Goal: Task Accomplishment & Management: Manage account settings

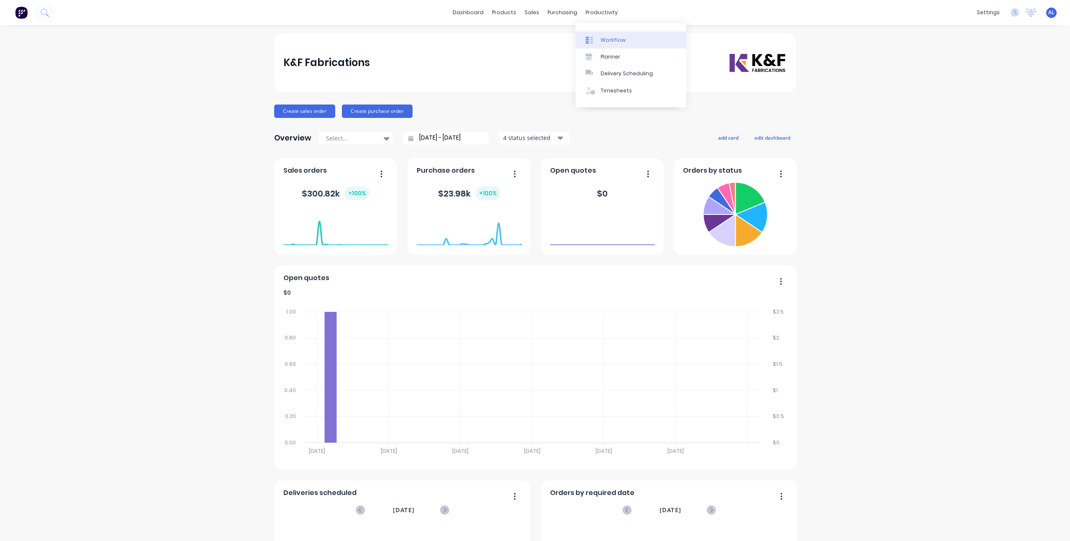
click at [604, 34] on link "Workflow" at bounding box center [631, 39] width 111 height 17
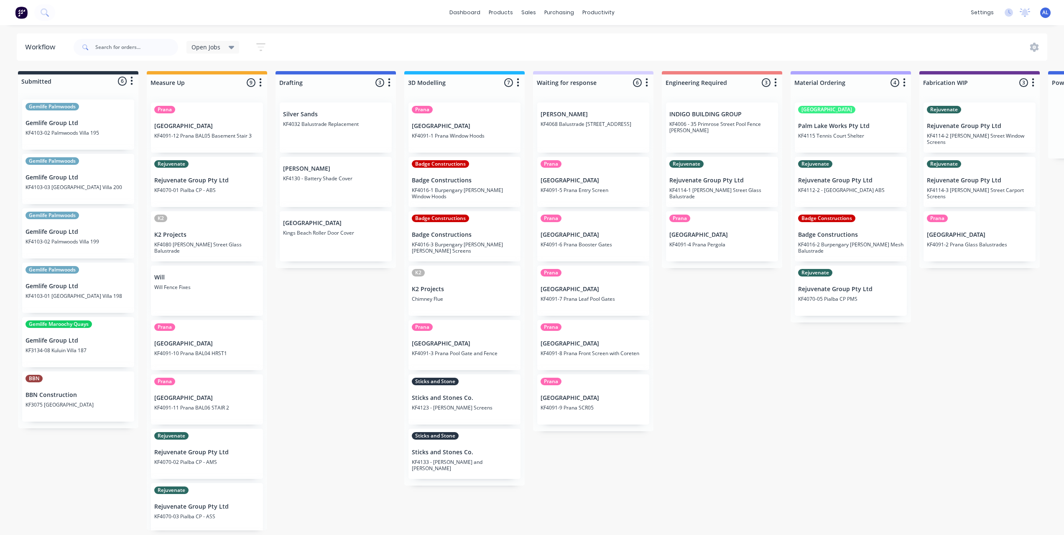
click at [776, 455] on div "Submitted 6 Status colour #273444 hex #273444 Save Cancel Summaries Total order…" at bounding box center [994, 300] width 2000 height 459
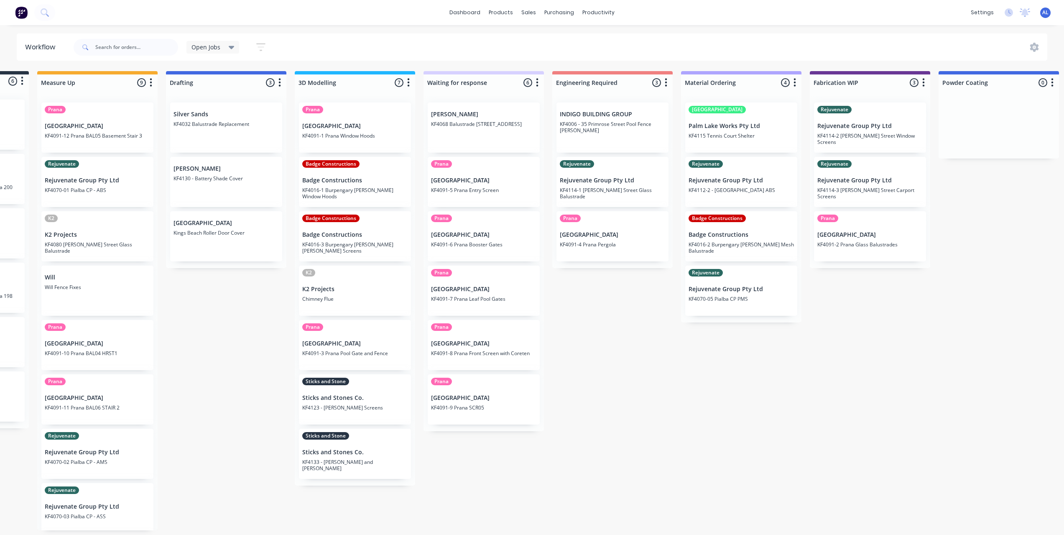
scroll to position [0, 112]
click at [623, 439] on div "Submitted 6 Status colour #273444 hex #273444 Save Cancel Summaries Total order…" at bounding box center [882, 300] width 2000 height 459
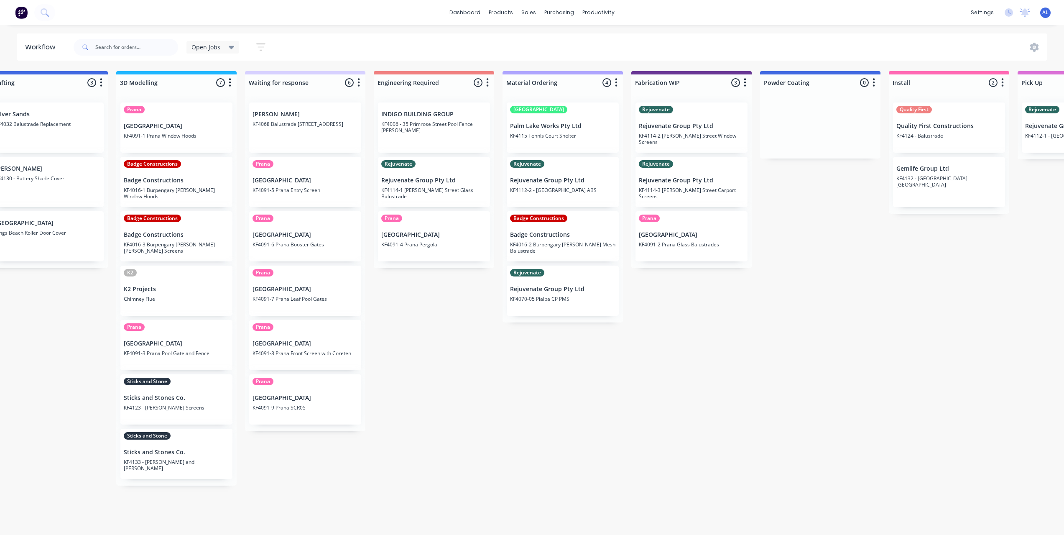
scroll to position [2, 312]
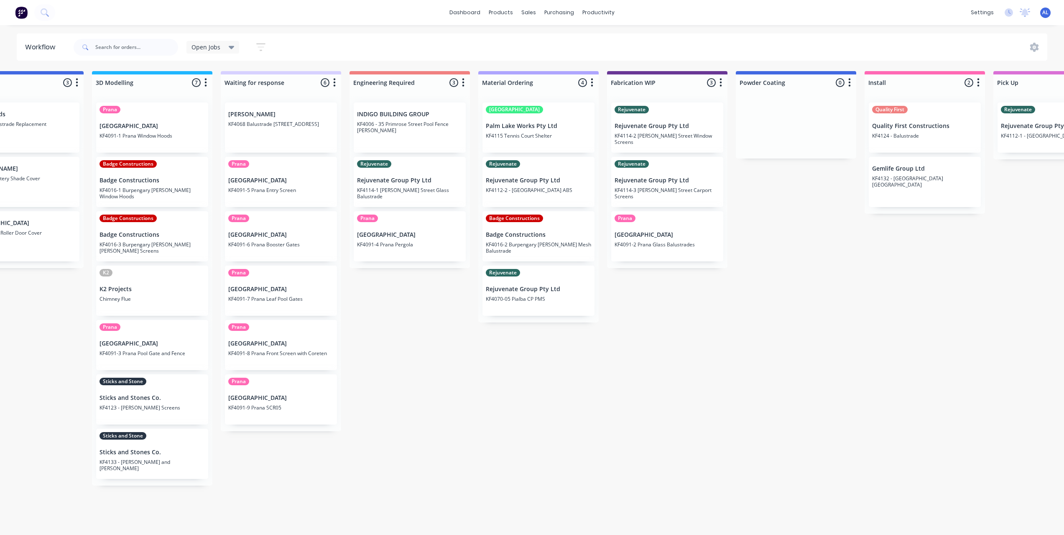
click at [806, 363] on div "Submitted 6 Status colour #273444 hex #273444 Save Cancel Summaries Total order…" at bounding box center [682, 300] width 2000 height 459
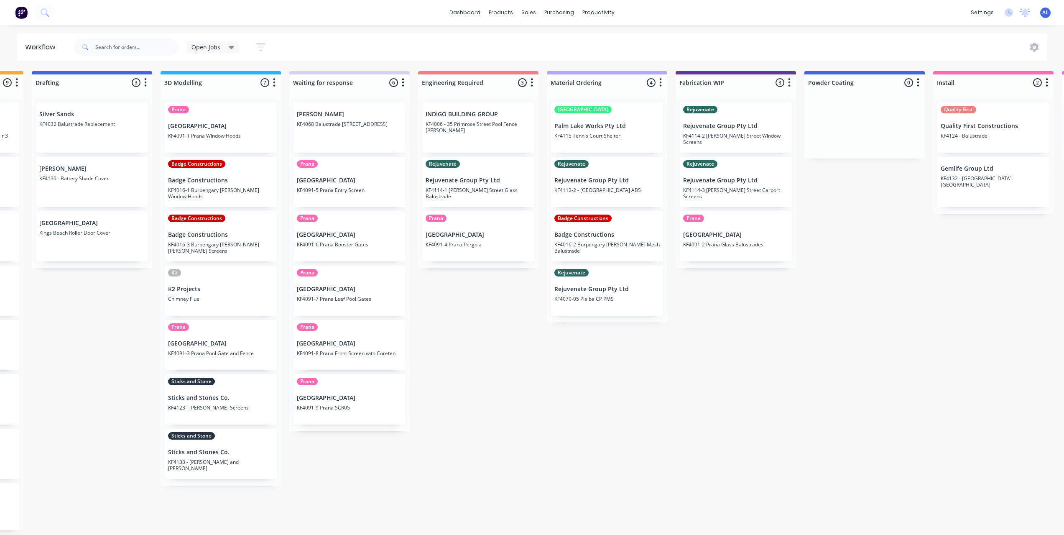
scroll to position [0, 226]
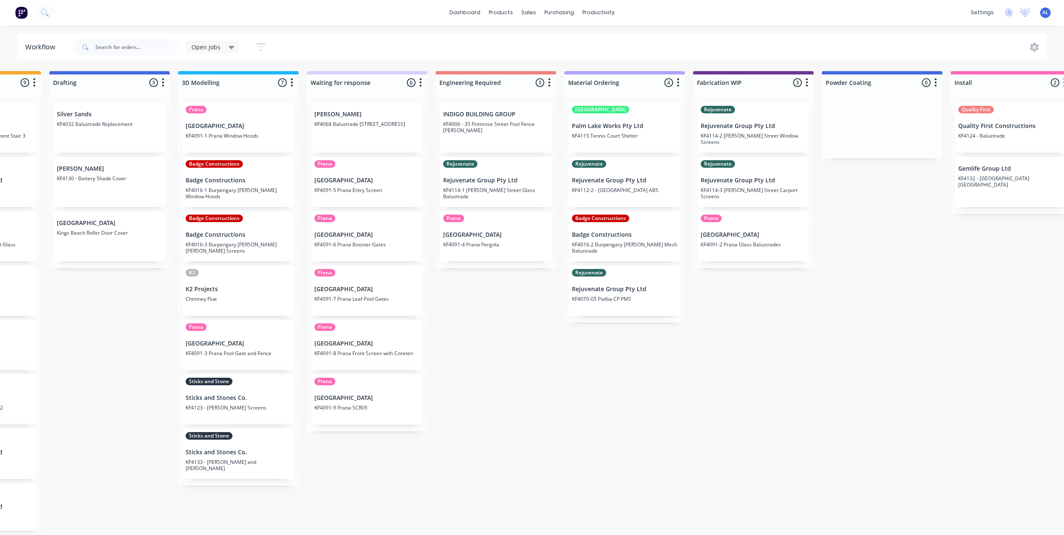
click at [701, 296] on div "Submitted 6 Status colour #273444 hex #273444 Save Cancel Summaries Total order…" at bounding box center [768, 300] width 2000 height 459
click at [605, 365] on div "Submitted 6 Status colour #273444 hex #273444 Save Cancel Summaries Total order…" at bounding box center [768, 300] width 2000 height 459
click at [543, 308] on div "Submitted 6 Status colour #273444 hex #273444 Save Cancel Summaries Total order…" at bounding box center [768, 300] width 2000 height 459
click at [611, 415] on div "Submitted 6 Status colour #273444 hex #273444 Save Cancel Summaries Total order…" at bounding box center [768, 300] width 2000 height 459
click at [649, 400] on div "Submitted 6 Status colour #273444 hex #273444 Save Cancel Summaries Total order…" at bounding box center [768, 300] width 2000 height 459
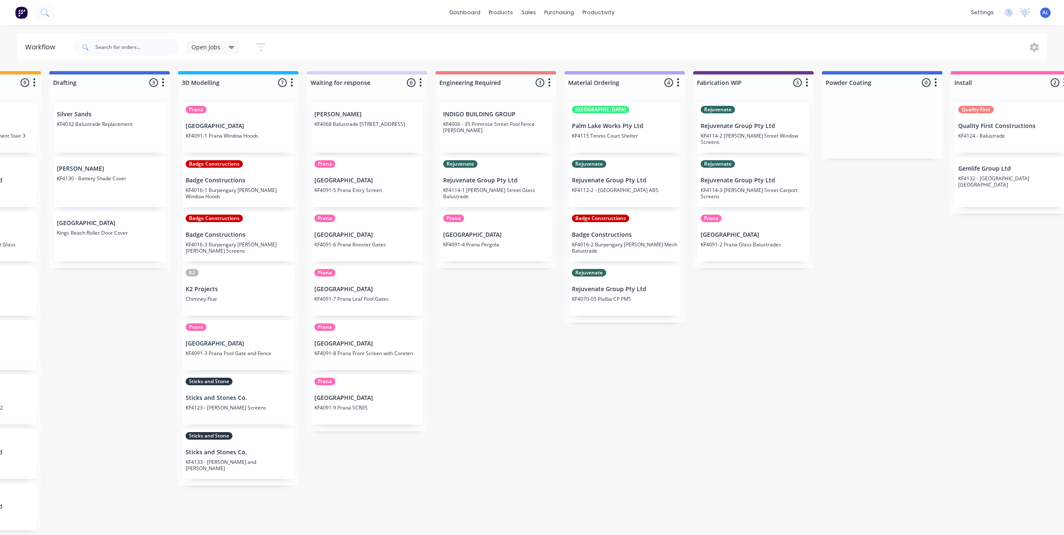
click at [552, 403] on div "Submitted 6 Status colour #273444 hex #273444 Save Cancel Summaries Total order…" at bounding box center [768, 300] width 2000 height 459
click at [671, 437] on div "Submitted 6 Status colour #273444 hex #273444 Save Cancel Summaries Total order…" at bounding box center [768, 300] width 2000 height 459
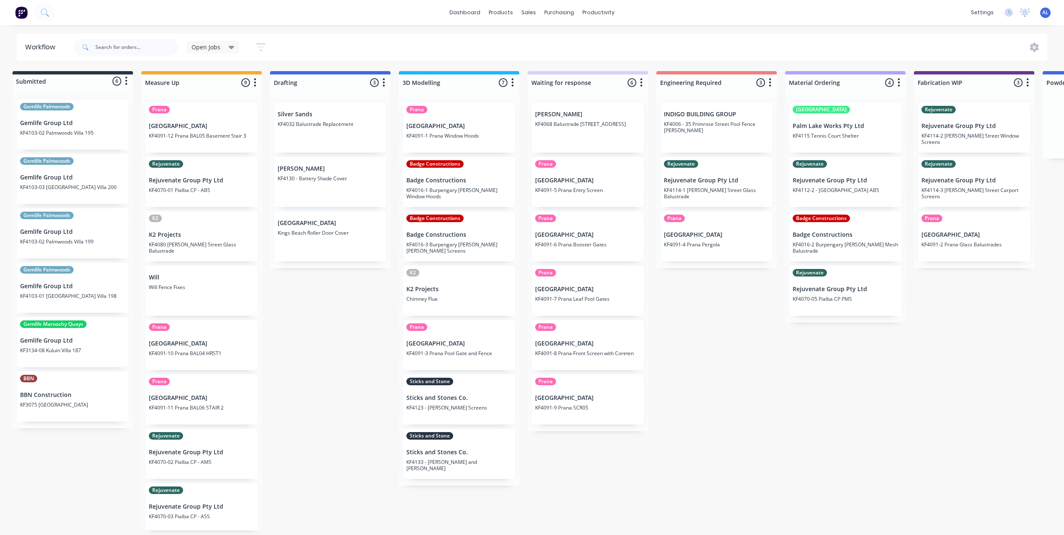
scroll to position [0, 0]
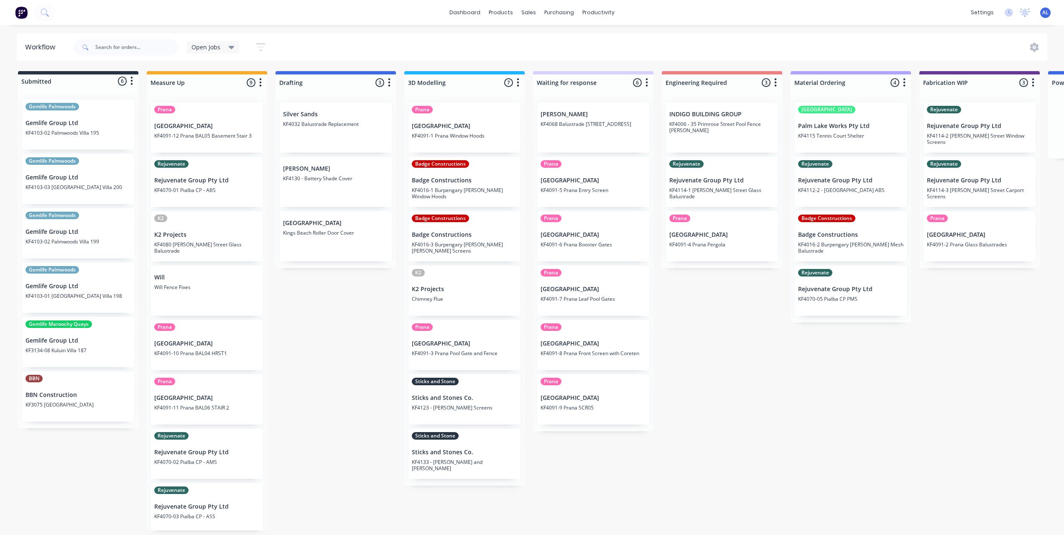
click at [722, 363] on div "Submitted 6 Status colour #273444 hex #273444 Save Cancel Summaries Total order…" at bounding box center [994, 300] width 2000 height 459
click at [751, 393] on div "Submitted 6 Status colour #273444 hex #273444 Save Cancel Summaries Total order…" at bounding box center [994, 300] width 2000 height 459
click at [699, 453] on div "Submitted 6 Status colour #273444 hex #273444 Save Cancel Summaries Total order…" at bounding box center [994, 300] width 2000 height 459
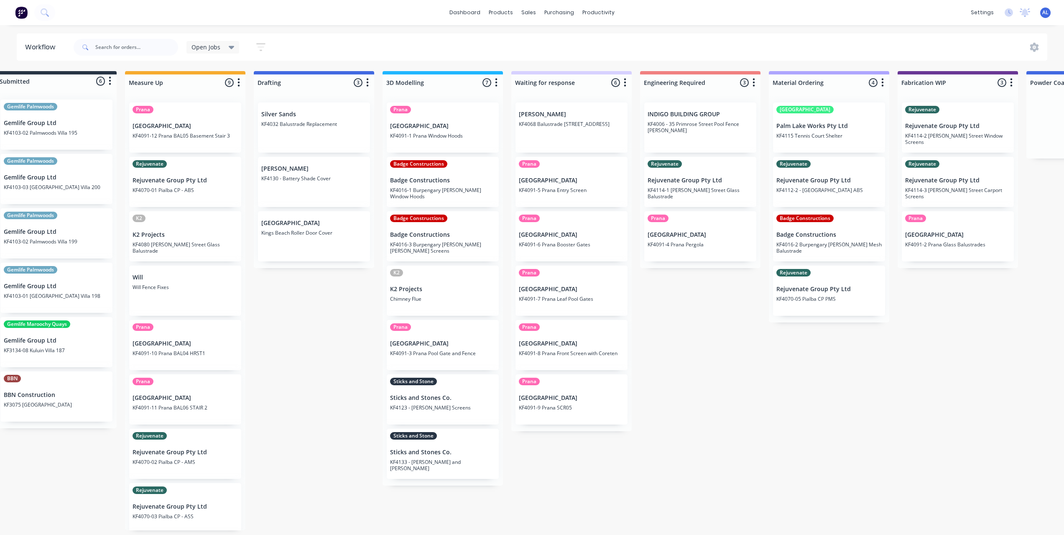
scroll to position [0, 20]
click at [750, 395] on div "Submitted 6 Status colour #273444 hex #273444 Save Cancel Summaries Total order…" at bounding box center [973, 300] width 2000 height 459
click at [746, 395] on div "Submitted 6 Status colour #273444 hex #273444 Save Cancel Summaries Total order…" at bounding box center [973, 300] width 2000 height 459
click at [706, 403] on div "Submitted 6 Status colour #273444 hex #273444 Save Cancel Summaries Total order…" at bounding box center [973, 300] width 2000 height 459
click at [713, 387] on div "Submitted 6 Status colour #273444 hex #273444 Save Cancel Summaries Total order…" at bounding box center [973, 300] width 2000 height 459
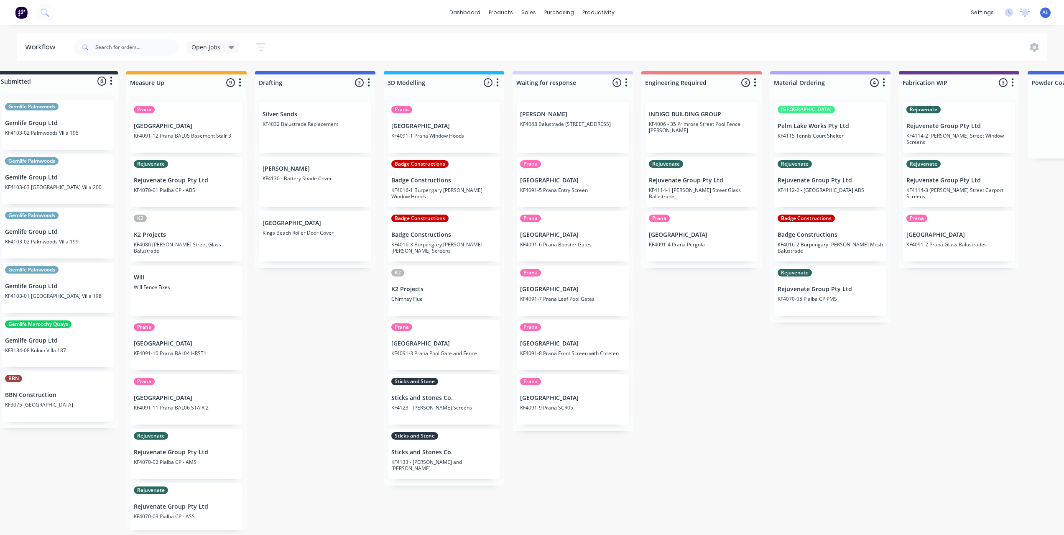
click at [667, 349] on div "Submitted 6 Status colour #273444 hex #273444 Save Cancel Summaries Total order…" at bounding box center [973, 300] width 2000 height 459
click at [661, 352] on div "Submitted 6 Status colour #273444 hex #273444 Save Cancel Summaries Total order…" at bounding box center [973, 300] width 2000 height 459
click at [699, 373] on div "Submitted 6 Status colour #273444 hex #273444 Save Cancel Summaries Total order…" at bounding box center [973, 300] width 2000 height 459
click at [757, 438] on div "Submitted 6 Status colour #273444 hex #273444 Save Cancel Summaries Total order…" at bounding box center [973, 300] width 2000 height 459
click at [756, 438] on div "Submitted 6 Status colour #273444 hex #273444 Save Cancel Summaries Total order…" at bounding box center [973, 300] width 2000 height 459
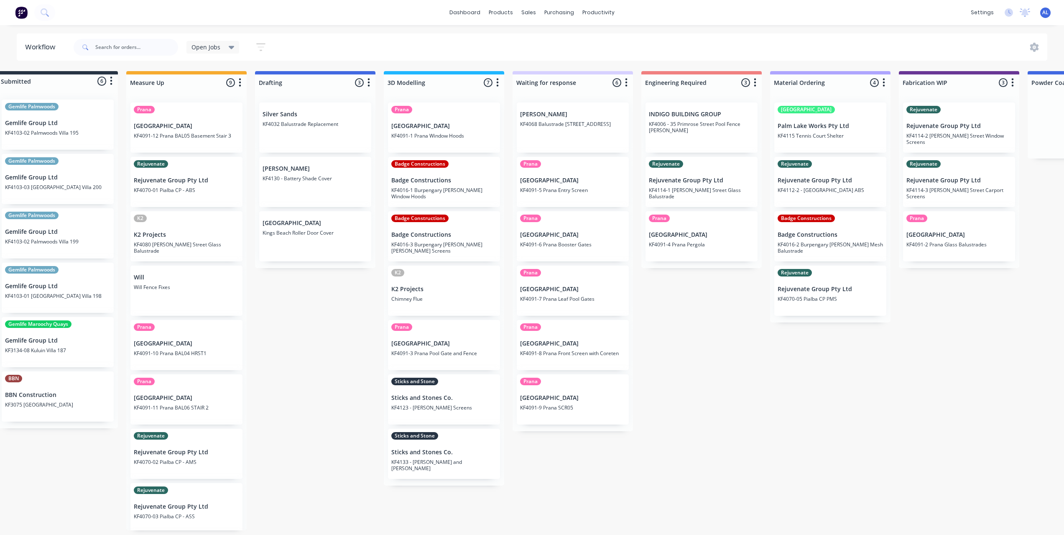
click at [729, 438] on div "Submitted 6 Status colour #273444 hex #273444 Save Cancel Summaries Total order…" at bounding box center [973, 300] width 2000 height 459
click at [711, 446] on div "Submitted 6 Status colour #273444 hex #273444 Save Cancel Summaries Total order…" at bounding box center [973, 300] width 2000 height 459
click at [711, 425] on div "Submitted 6 Status colour #273444 hex #273444 Save Cancel Summaries Total order…" at bounding box center [973, 300] width 2000 height 459
click at [586, 460] on div "Submitted 6 Status colour #273444 hex #273444 Save Cancel Summaries Total order…" at bounding box center [973, 300] width 2000 height 459
